Goal: Task Accomplishment & Management: Use online tool/utility

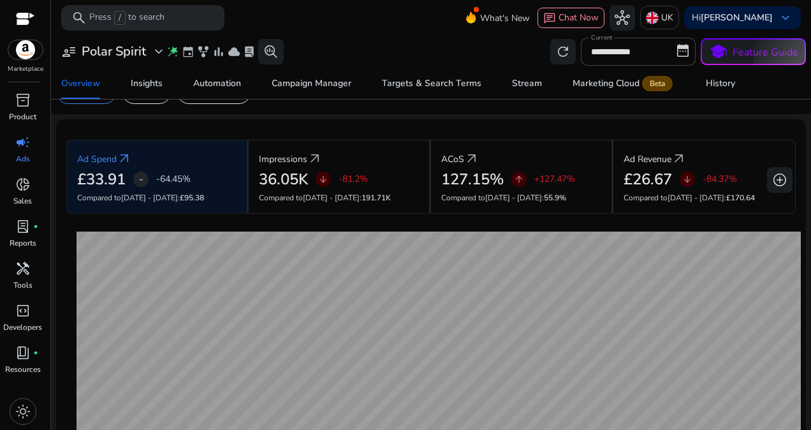
scroll to position [83, 0]
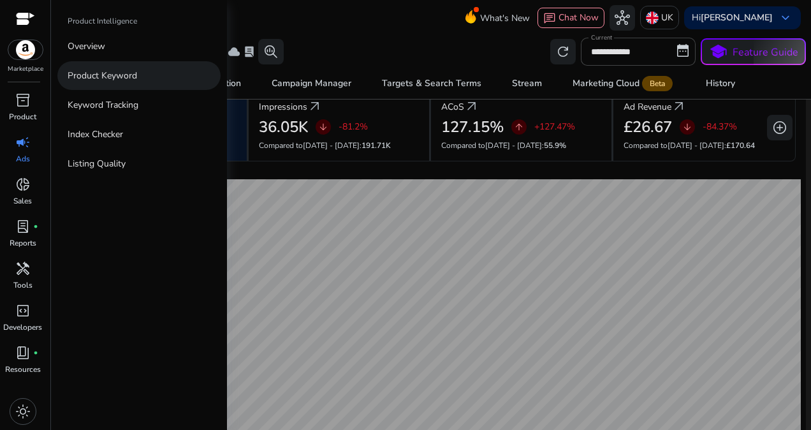
click at [115, 78] on p "Product Keyword" at bounding box center [102, 75] width 69 height 13
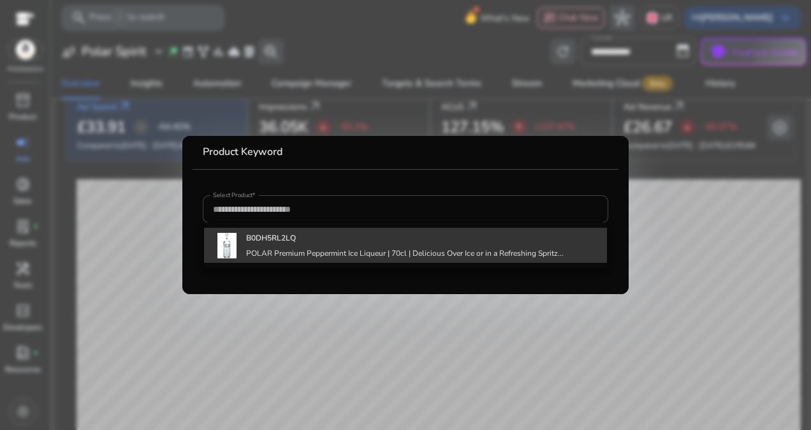
click at [265, 244] on div "B0DH5RL2LQ POLAR Premium Peppermint Ice Liqueur | 70cl | Delicious Over Ice or …" at bounding box center [405, 245] width 318 height 34
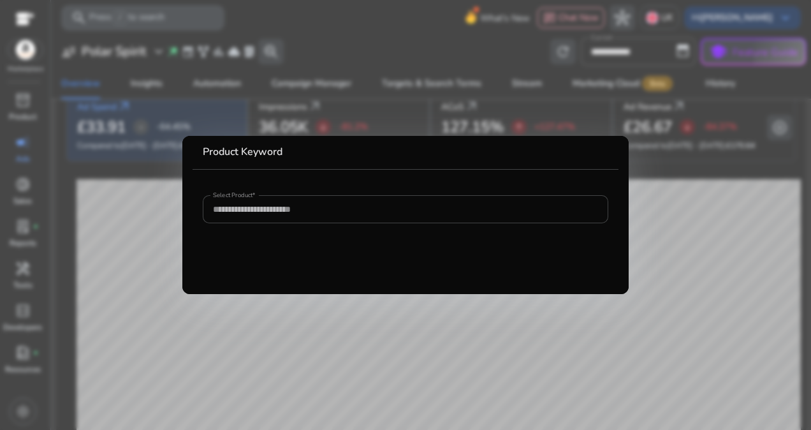
type input "**********"
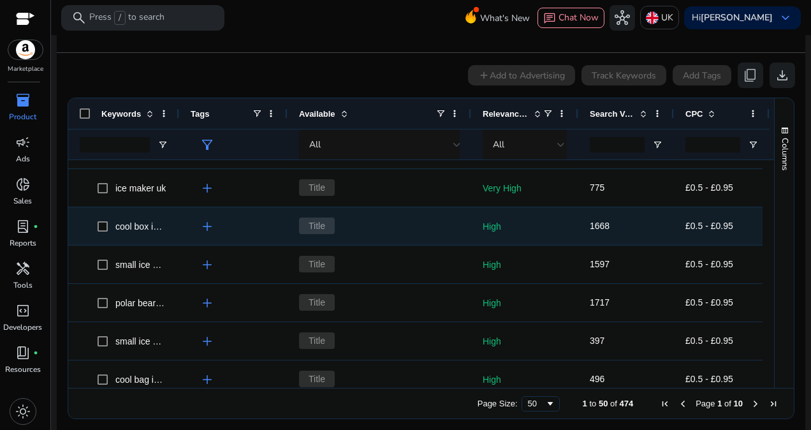
scroll to position [931, 0]
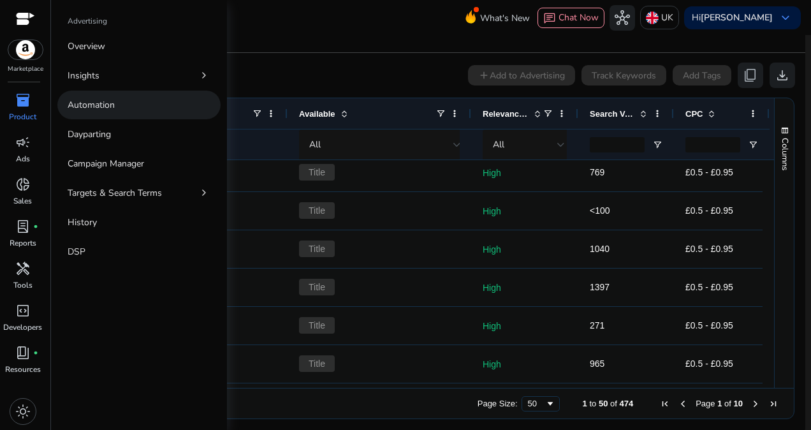
click at [110, 107] on p "Automation" at bounding box center [91, 104] width 47 height 13
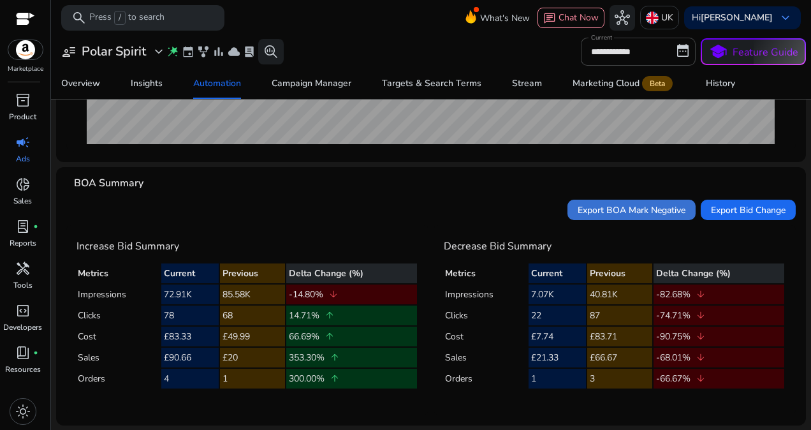
click at [631, 208] on span "Export BOA Mark Negative" at bounding box center [632, 209] width 108 height 13
